Goal: Transaction & Acquisition: Subscribe to service/newsletter

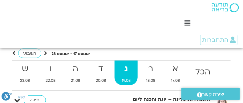
scroll to position [41, 0]
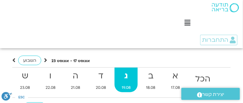
click at [45, 59] on icon at bounding box center [45, 60] width 3 height 6
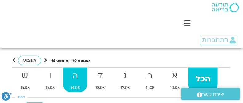
click at [78, 73] on strong "ה" at bounding box center [75, 76] width 24 height 14
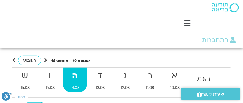
click at [78, 73] on strong "ה" at bounding box center [75, 76] width 24 height 14
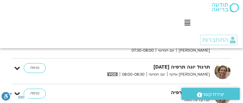
scroll to position [205, 0]
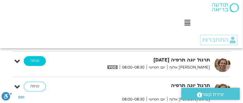
click at [39, 62] on link "כניסה" at bounding box center [35, 61] width 22 height 10
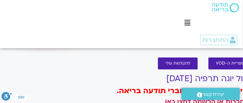
scroll to position [0, -17]
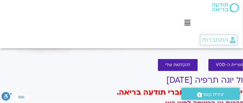
click at [225, 37] on span "התחברות" at bounding box center [215, 40] width 26 height 7
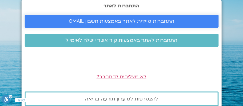
click at [149, 19] on span "התחברות מיידית לאתר באמצעות חשבון GMAIL" at bounding box center [122, 22] width 106 height 6
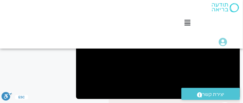
scroll to position [128, 0]
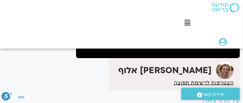
click at [44, 60] on div "It seems we can't find what you're looking for. It seems we can't find what you…" at bounding box center [36, 38] width 73 height 200
click at [233, 50] on div "Main Menu אזור אישי הזמנות התנתקות פרטי המורה הוספת אירוע" at bounding box center [228, 43] width 24 height 16
